Goal: Information Seeking & Learning: Understand process/instructions

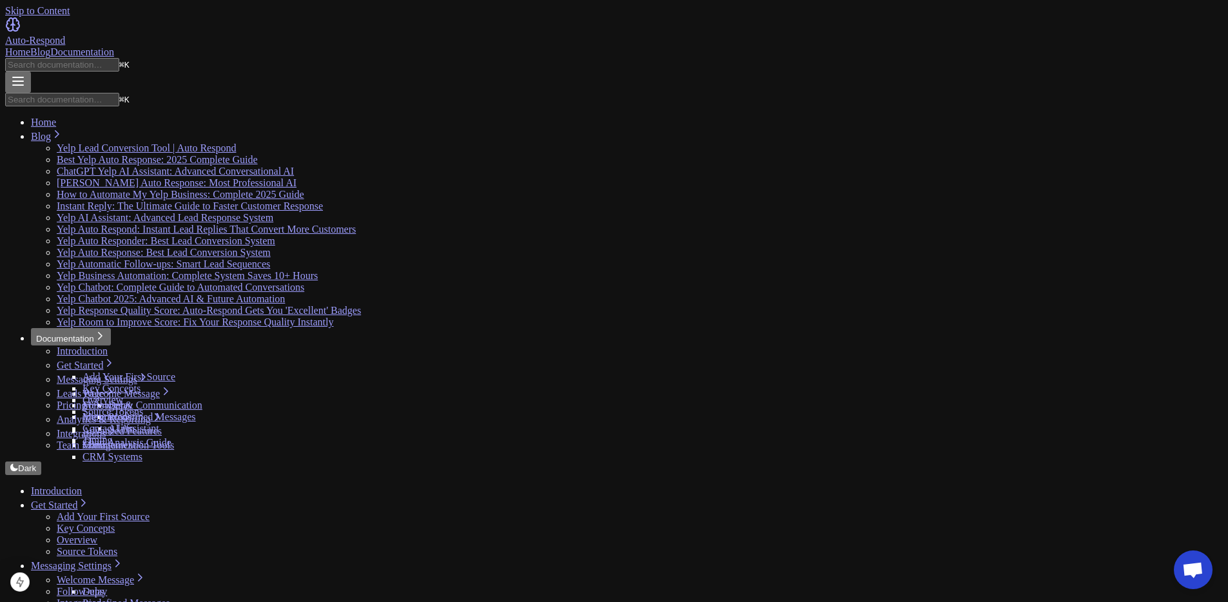
click at [231, 35] on div "Auto-Respond" at bounding box center [613, 41] width 1217 height 12
click at [19, 24] on icon "Home page" at bounding box center [16, 24] width 6 height 13
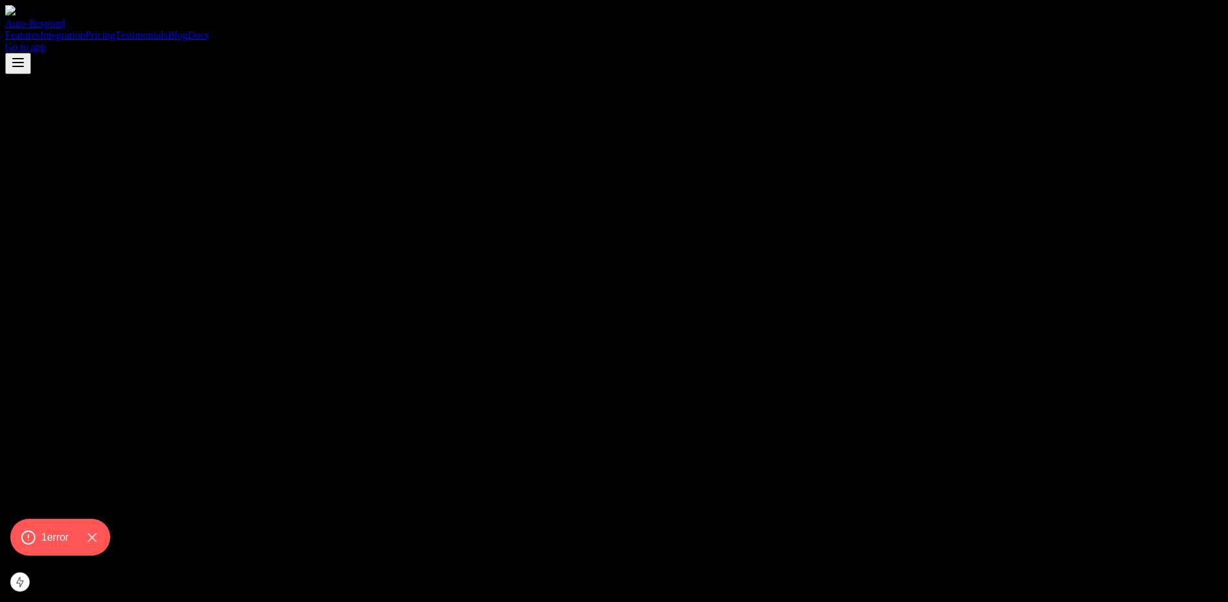
scroll to position [256, 0]
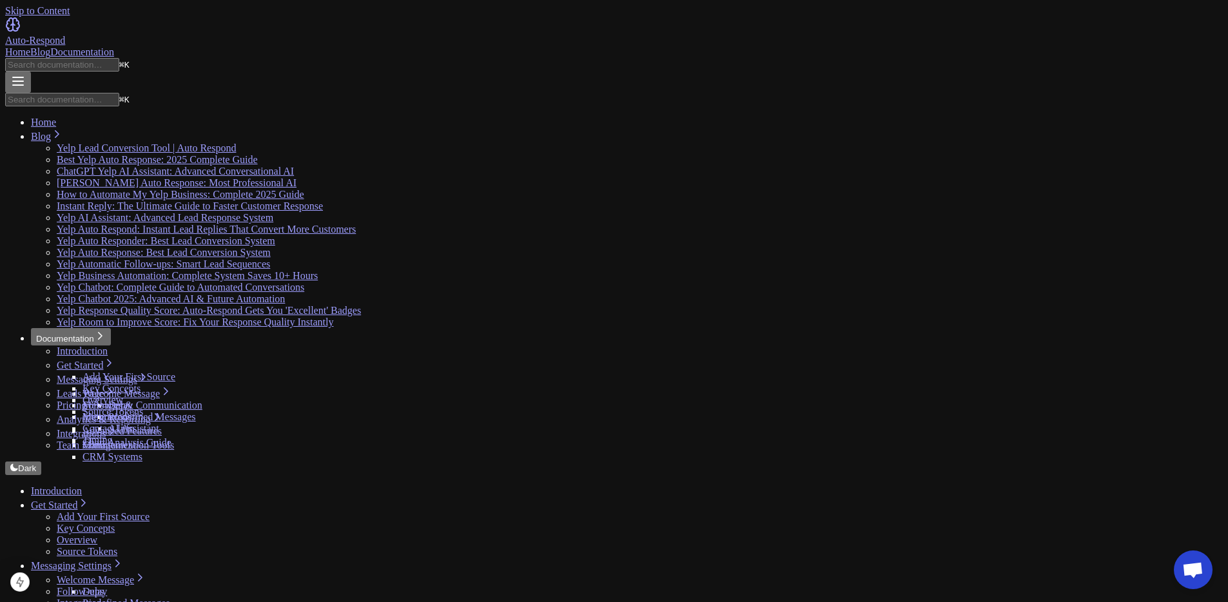
click at [203, 511] on ul "Add Your First Source Key Concepts Overview Source Tokens" at bounding box center [626, 534] width 1191 height 46
click at [149, 511] on link "Add Your First Source" at bounding box center [103, 516] width 93 height 11
